Goal: Task Accomplishment & Management: Complete application form

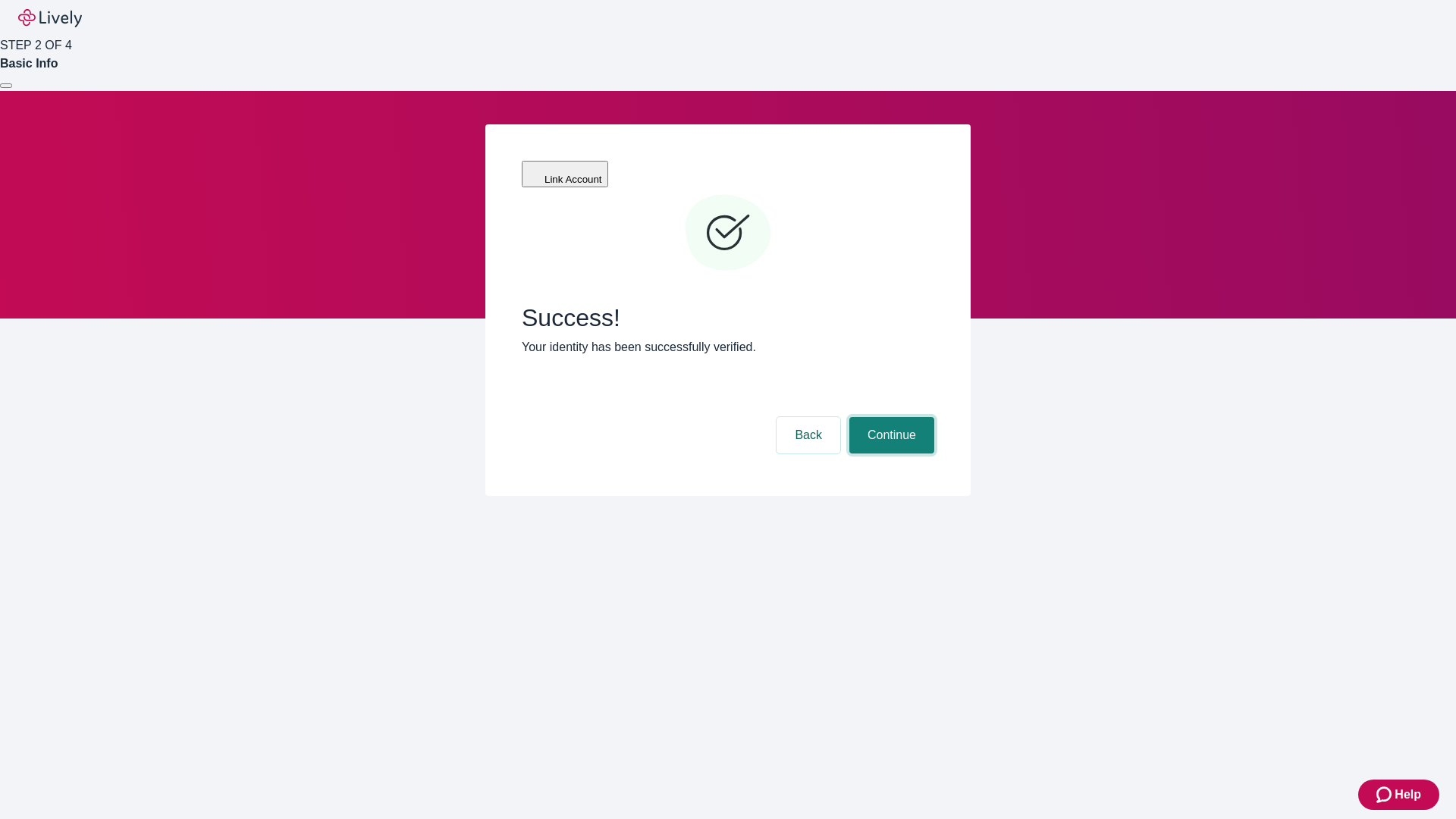
click at [890, 417] on button "Continue" at bounding box center [891, 435] width 85 height 36
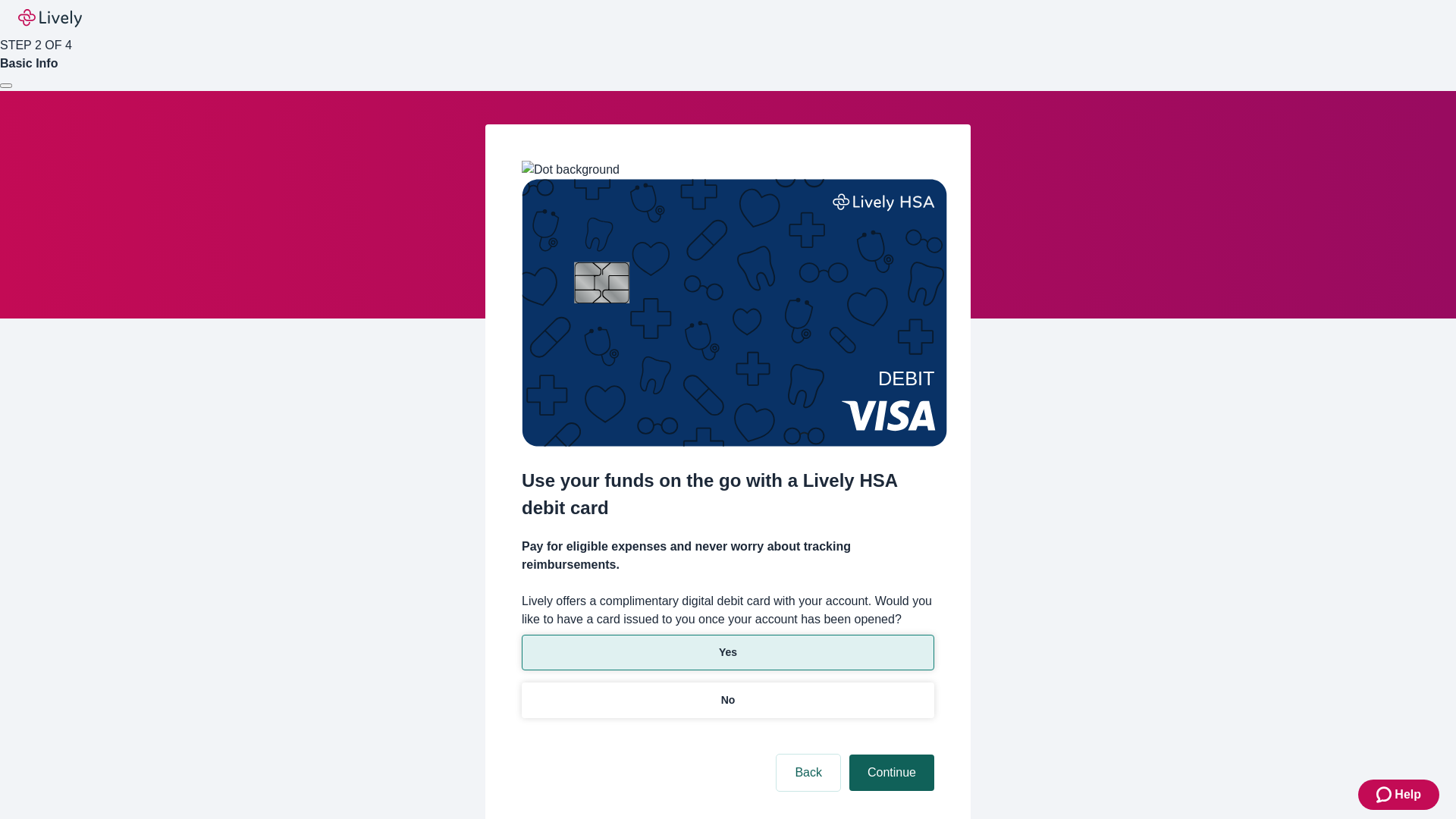
click at [727, 645] on p "Yes" at bounding box center [728, 653] width 18 height 16
click at [890, 755] on button "Continue" at bounding box center [891, 773] width 85 height 36
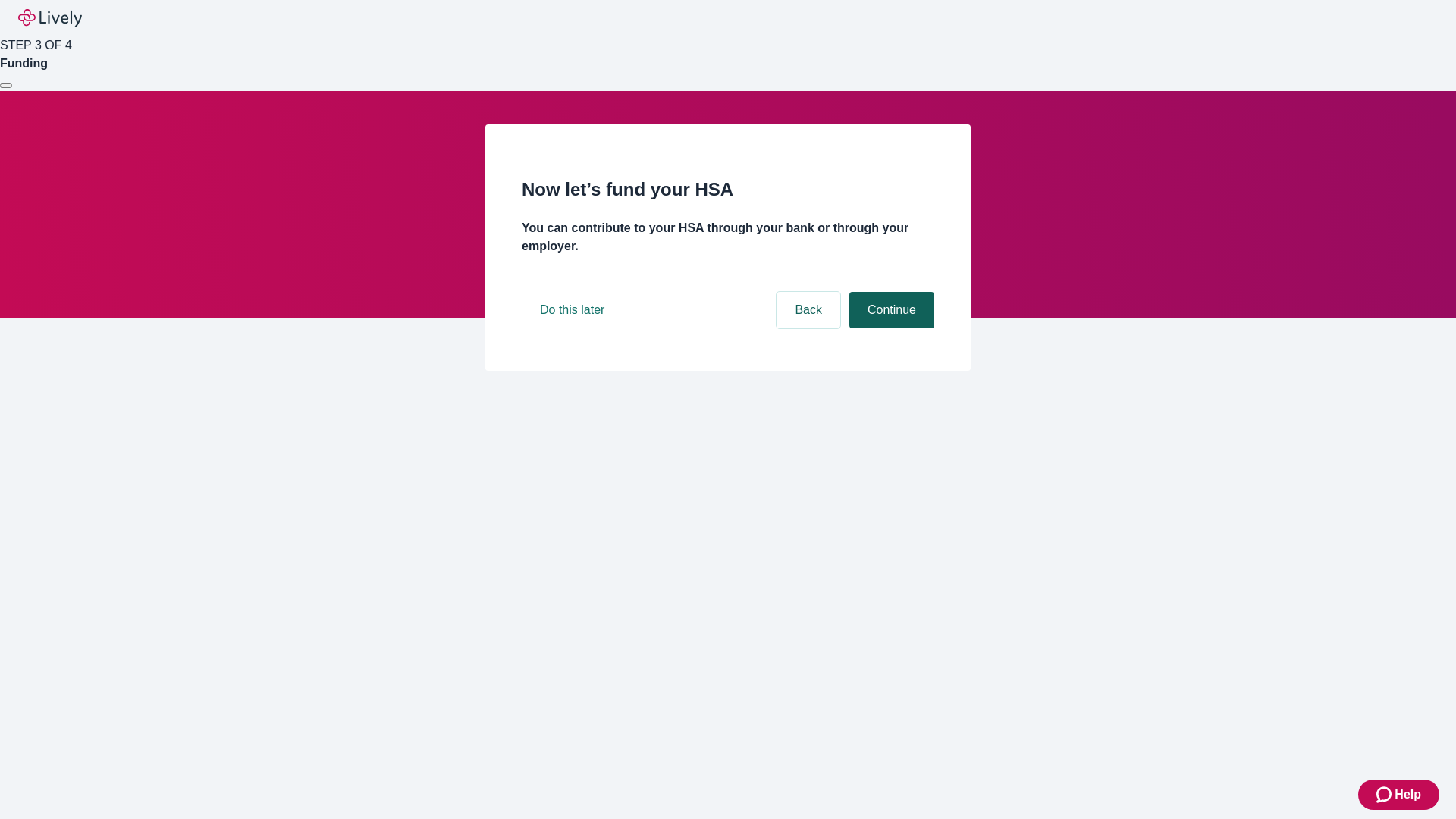
click at [890, 328] on button "Continue" at bounding box center [891, 310] width 85 height 36
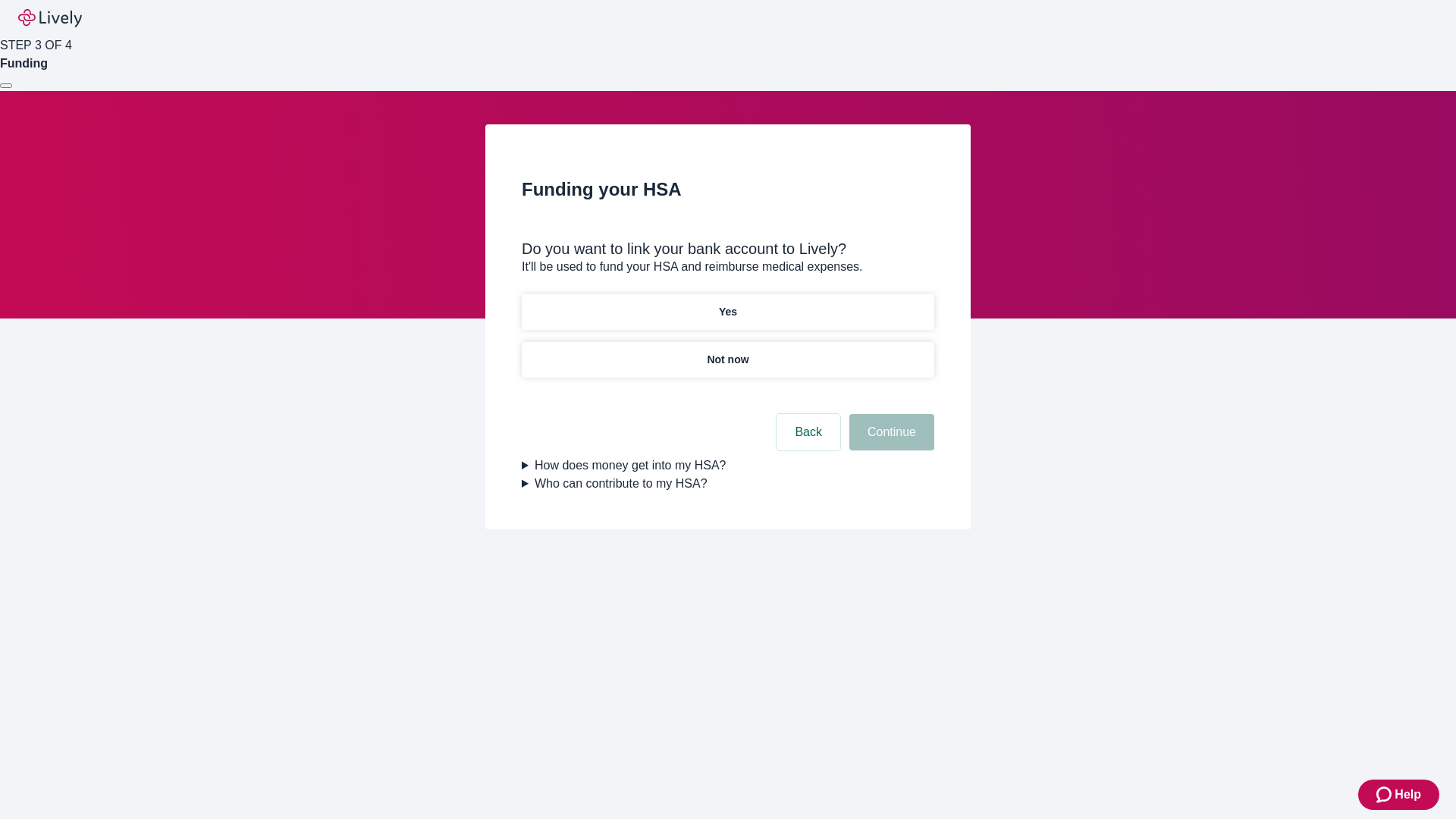
click at [727, 352] on p "Not now" at bounding box center [728, 360] width 42 height 16
click at [890, 442] on button "Continue" at bounding box center [891, 432] width 85 height 36
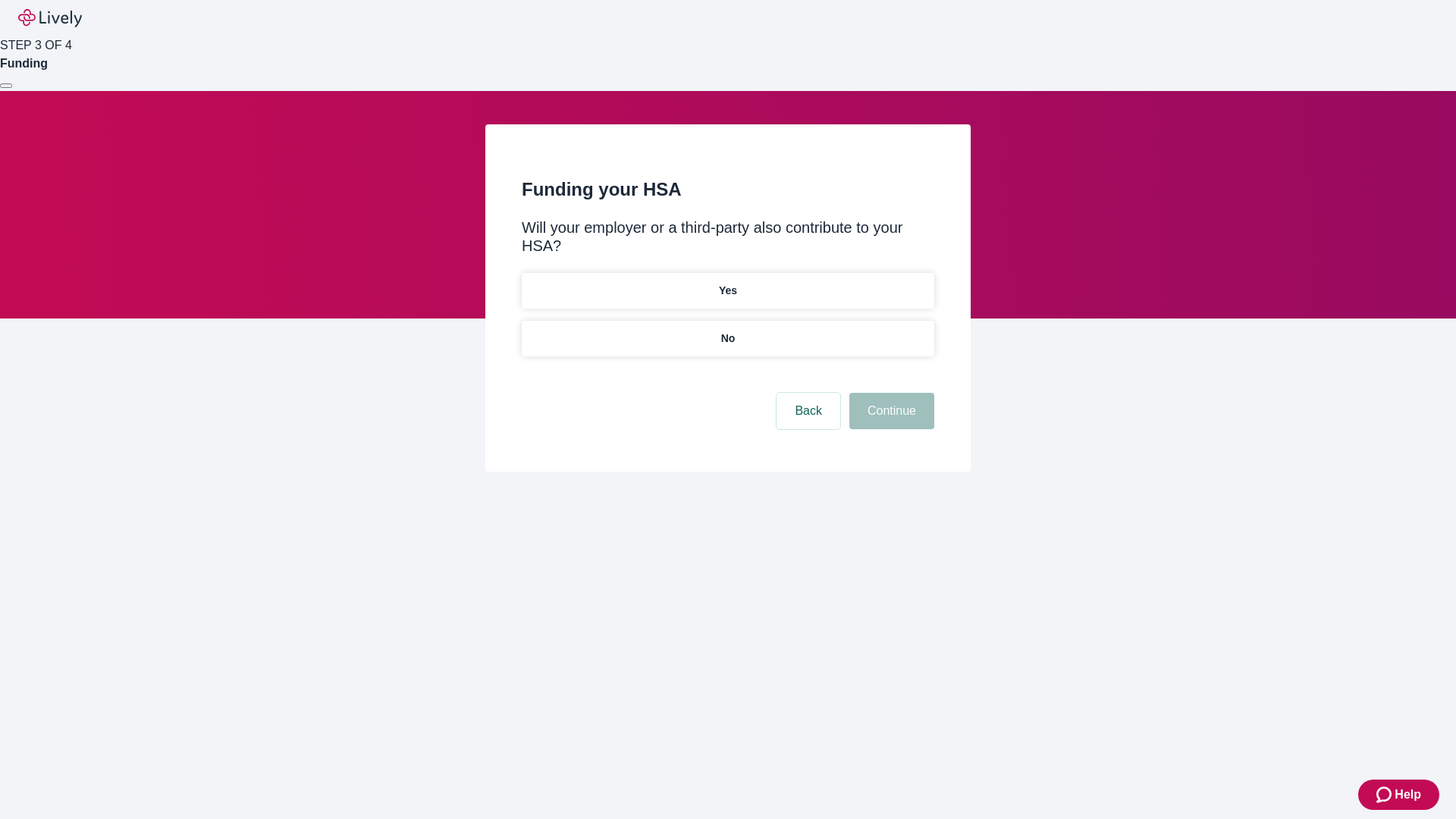
click at [727, 331] on p "No" at bounding box center [728, 339] width 14 height 16
click at [890, 393] on button "Continue" at bounding box center [891, 411] width 85 height 36
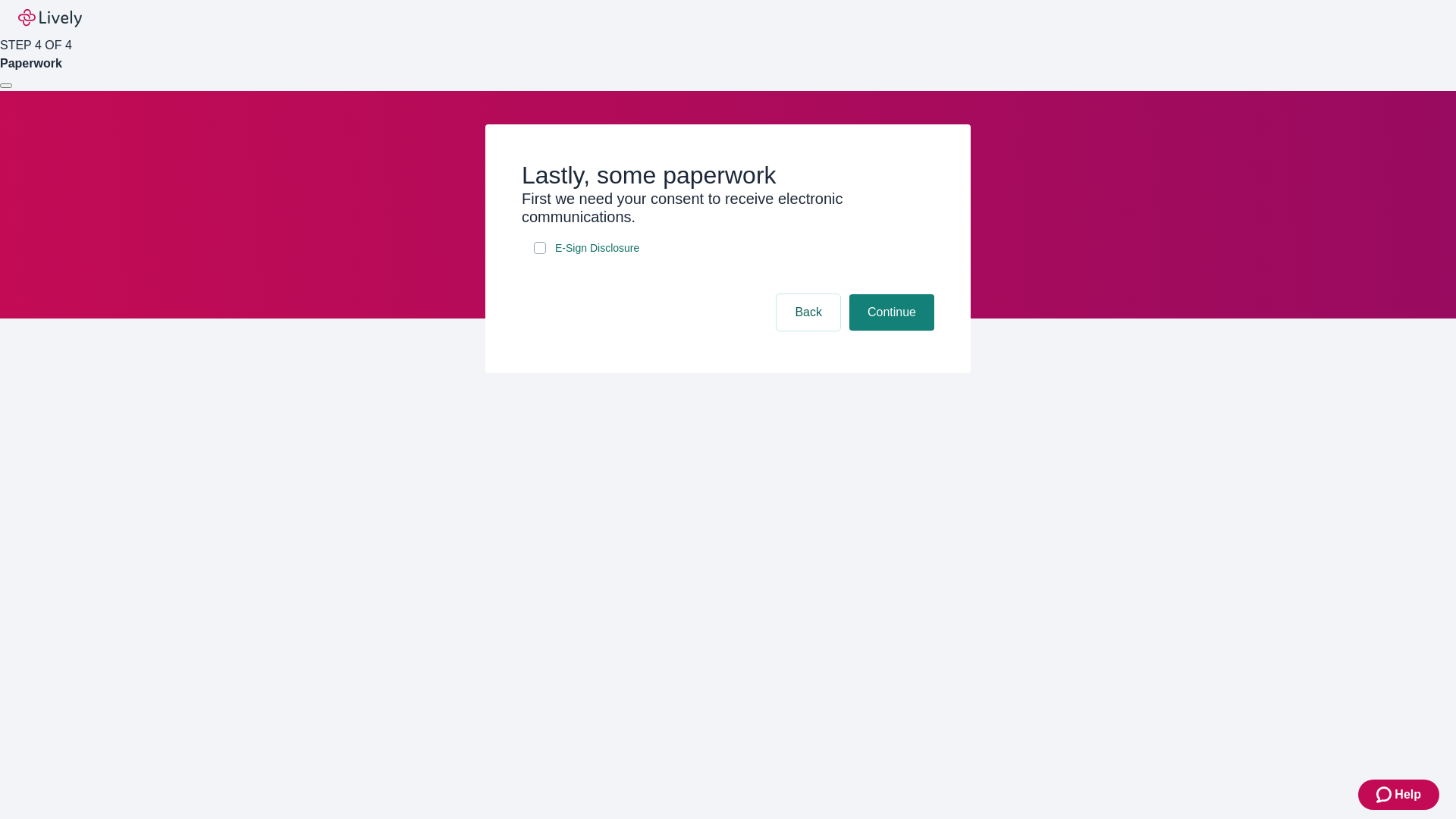
click at [540, 254] on input "E-Sign Disclosure" at bounding box center [539, 248] width 12 height 12
checkbox input "true"
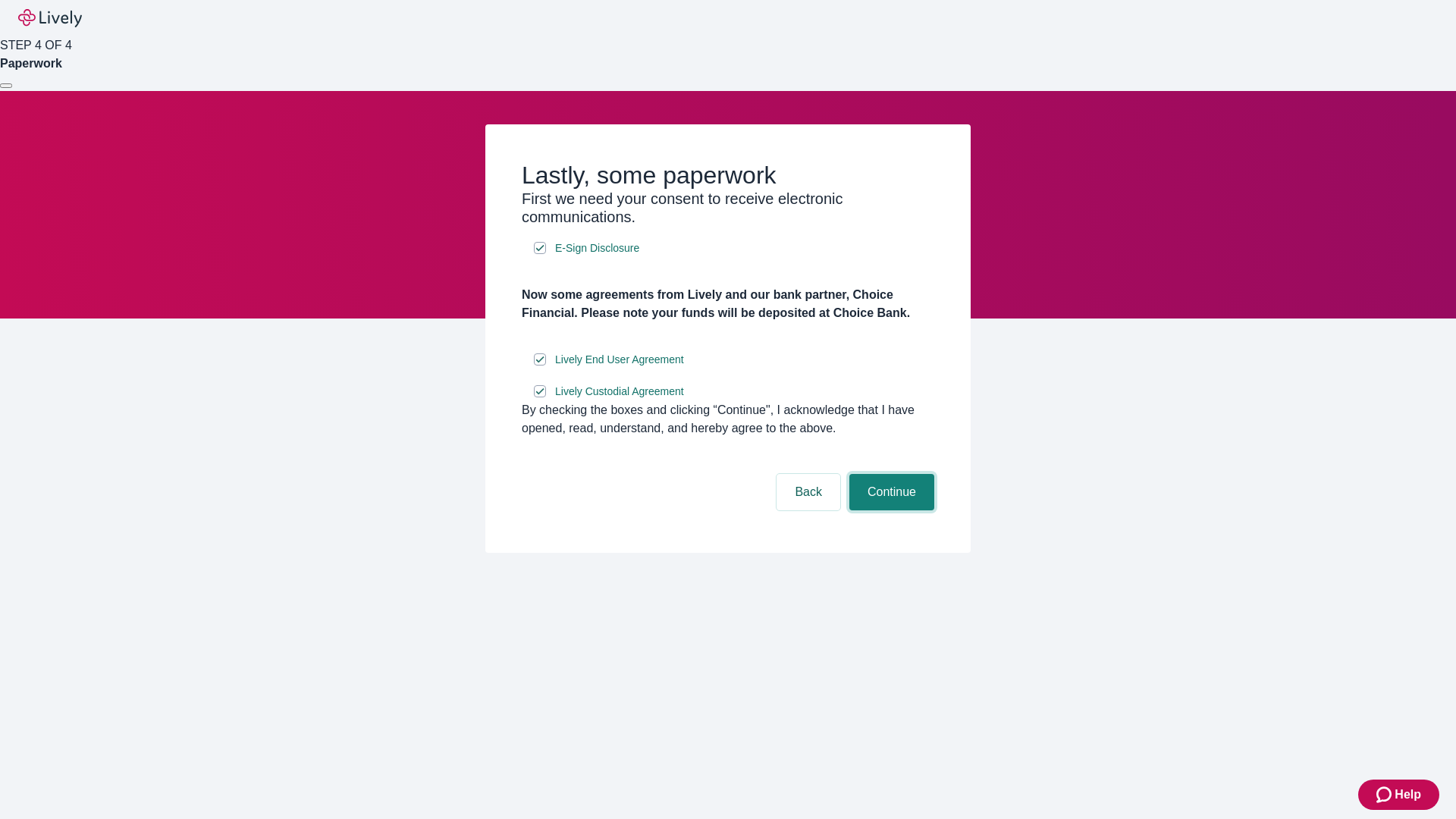
click at [890, 510] on button "Continue" at bounding box center [891, 492] width 85 height 36
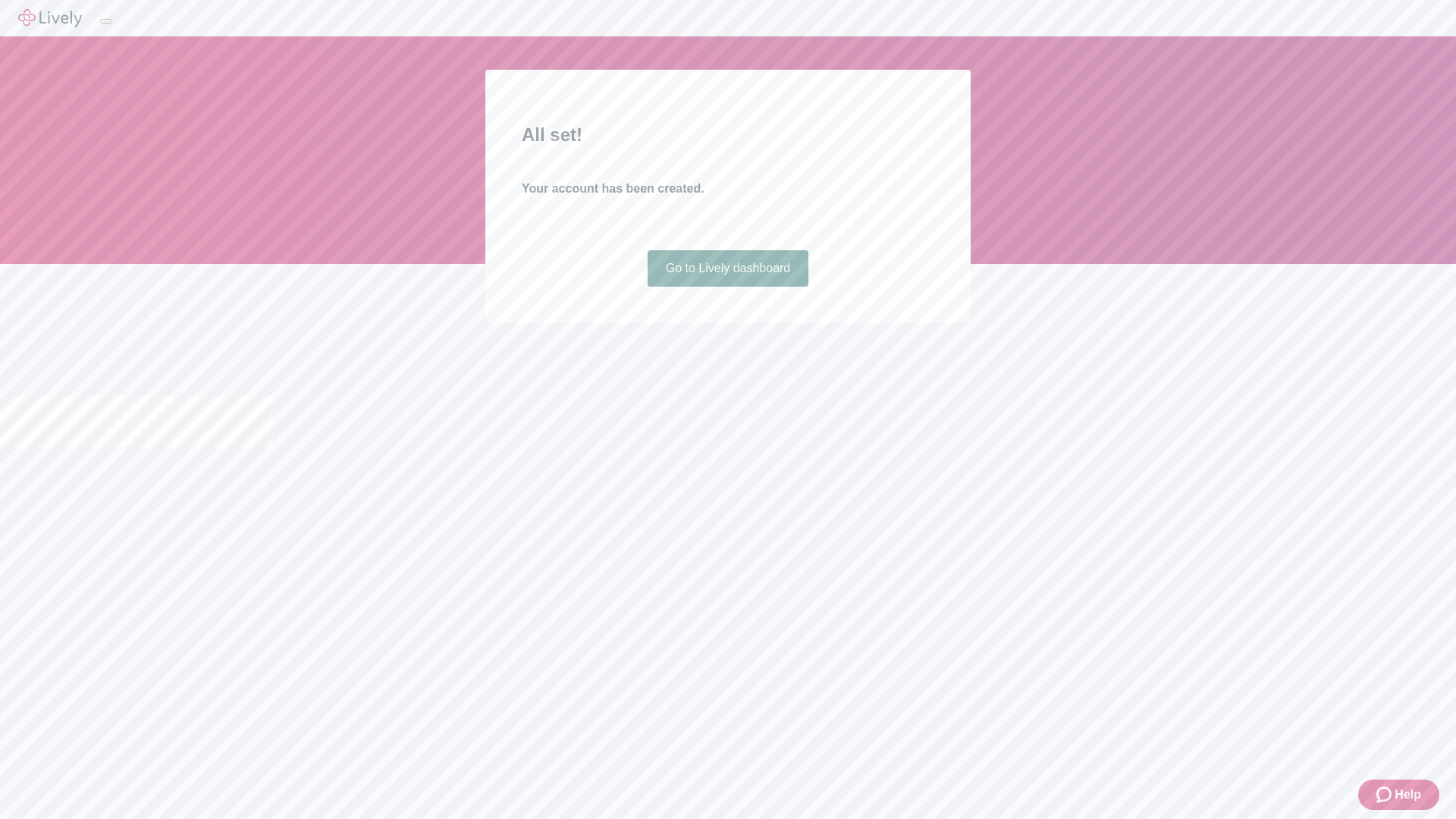
click at [727, 286] on link "Go to Lively dashboard" at bounding box center [728, 268] width 161 height 36
